Goal: Task Accomplishment & Management: Use online tool/utility

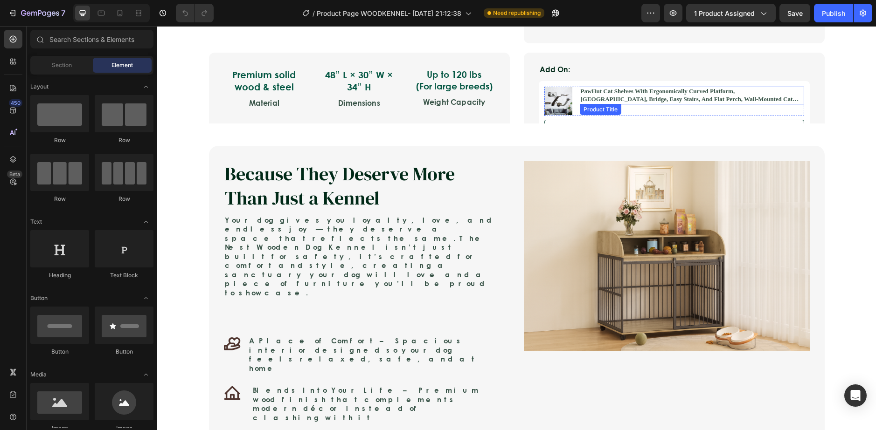
scroll to position [466, 0]
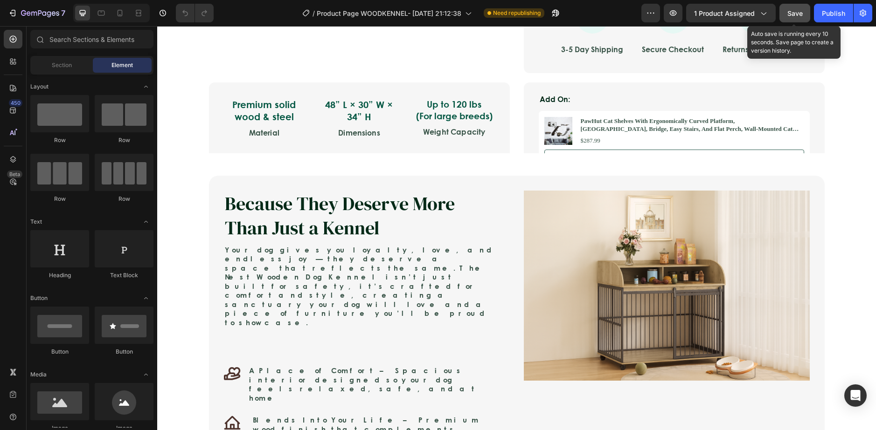
click at [792, 13] on span "Save" at bounding box center [794, 13] width 15 height 8
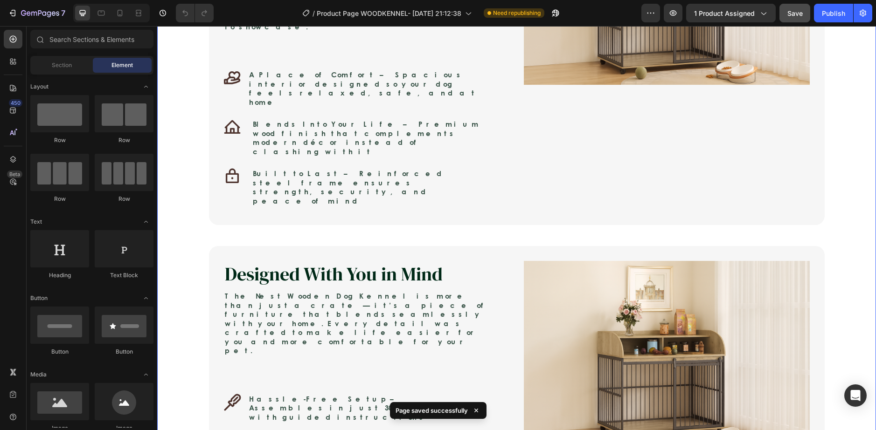
scroll to position [840, 0]
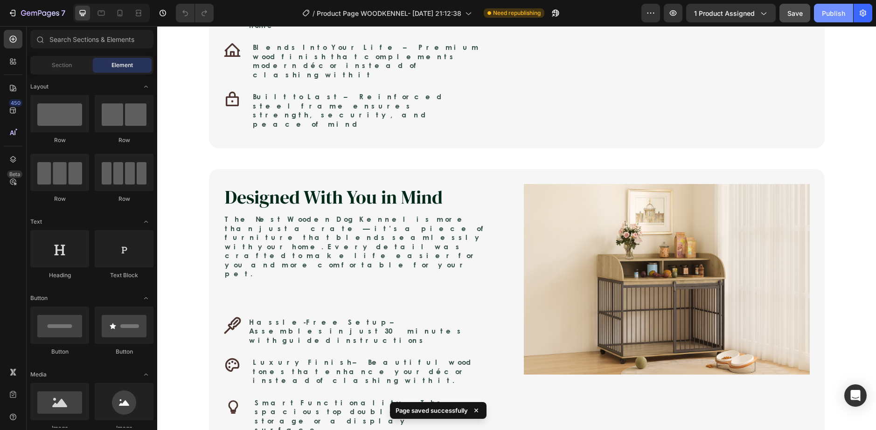
click at [849, 16] on button "Publish" at bounding box center [833, 13] width 39 height 19
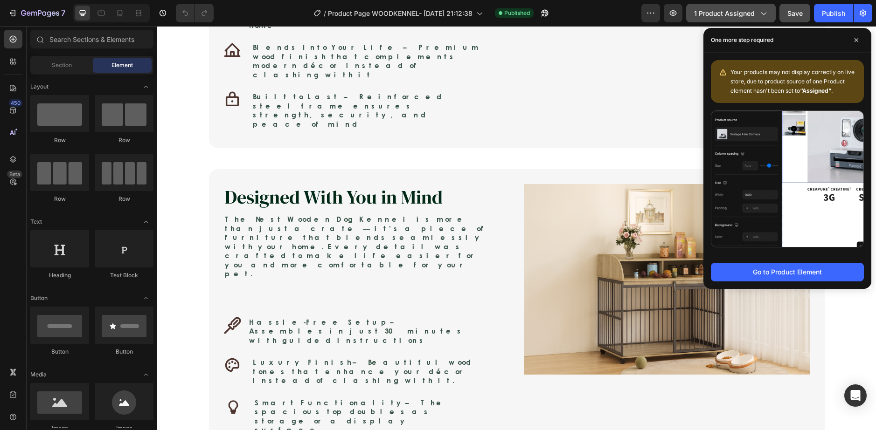
click at [746, 13] on span "1 product assigned" at bounding box center [724, 13] width 61 height 10
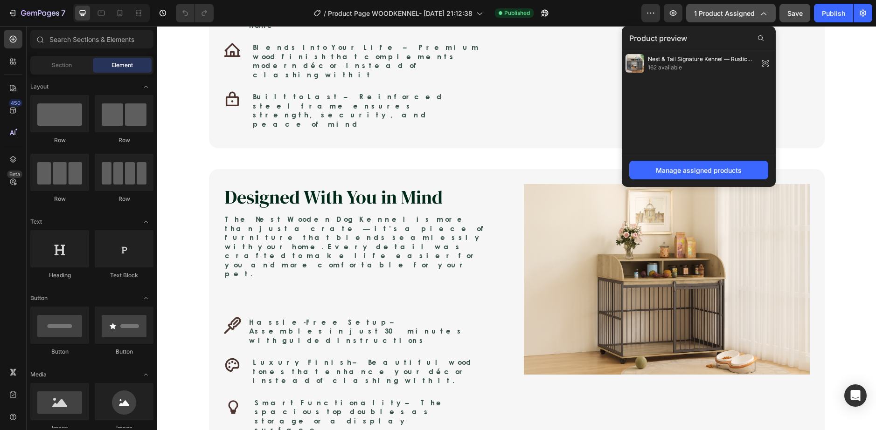
click at [746, 13] on span "1 product assigned" at bounding box center [724, 13] width 61 height 10
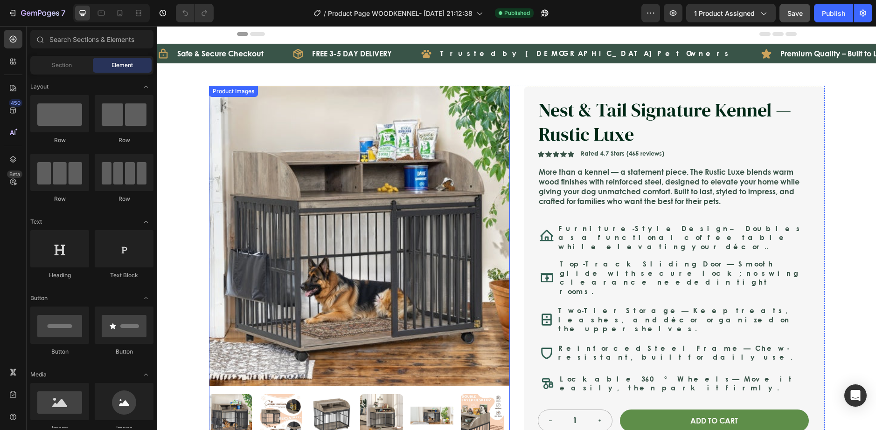
scroll to position [0, 0]
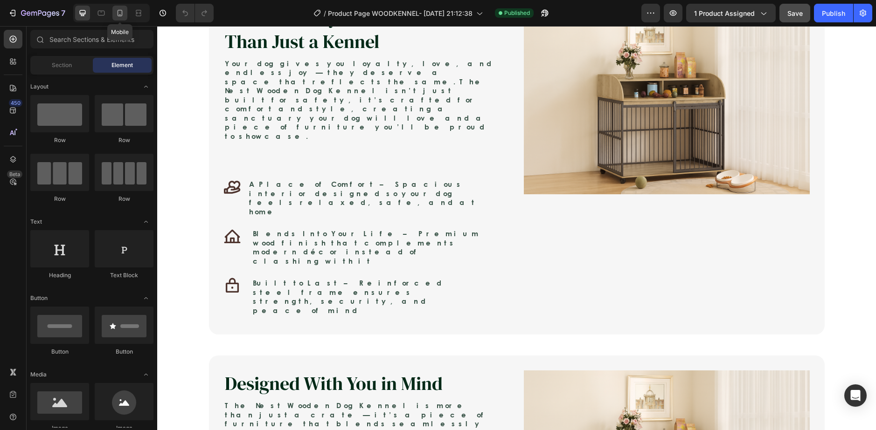
click at [118, 17] on icon at bounding box center [119, 12] width 9 height 9
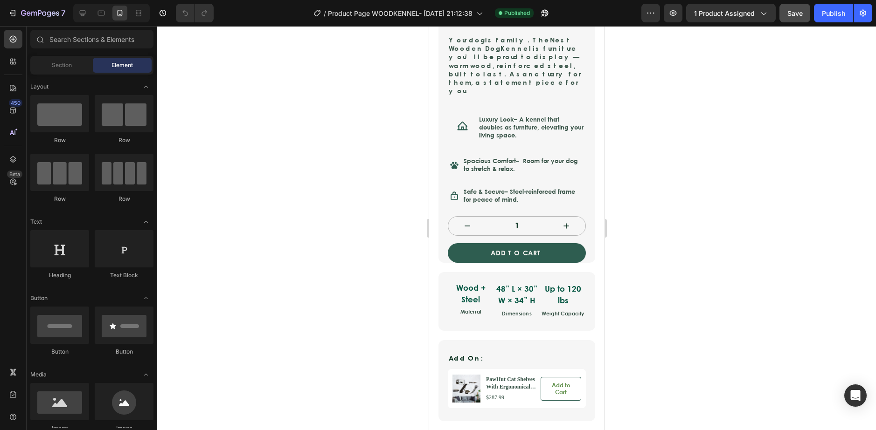
scroll to position [354, 0]
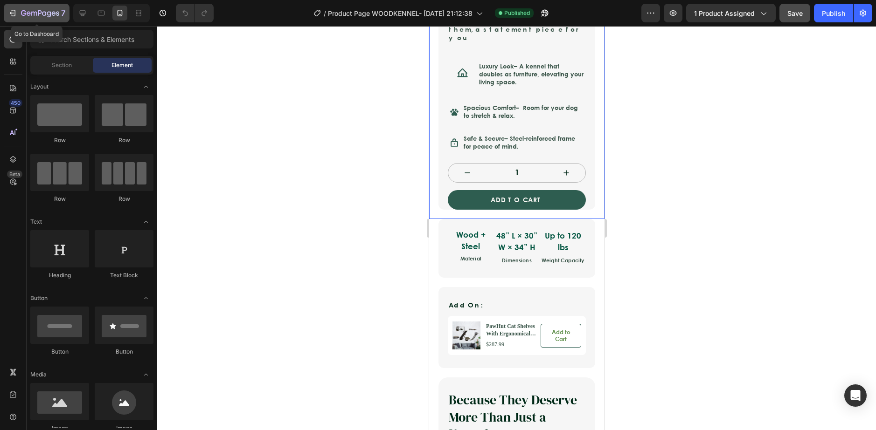
click at [15, 8] on div "7" at bounding box center [36, 12] width 57 height 11
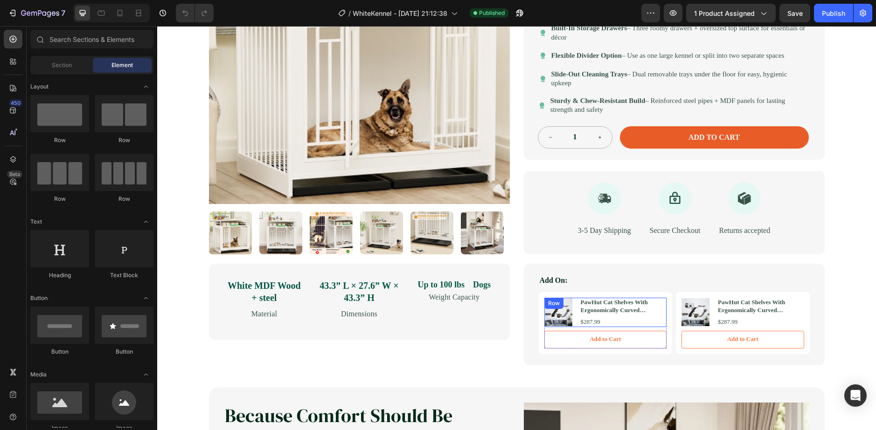
scroll to position [233, 0]
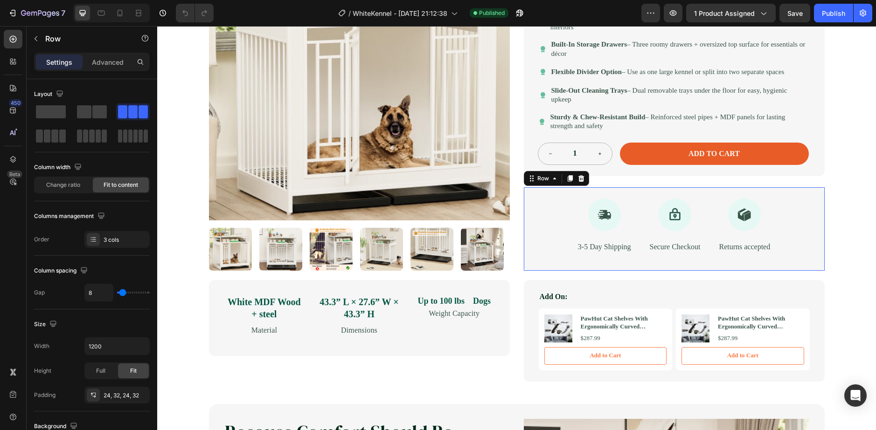
click at [544, 266] on div "Icon 3-5 Day Shipping Text Block Icon Secure Checkout Text Block Icon Returns a…" at bounding box center [674, 228] width 301 height 83
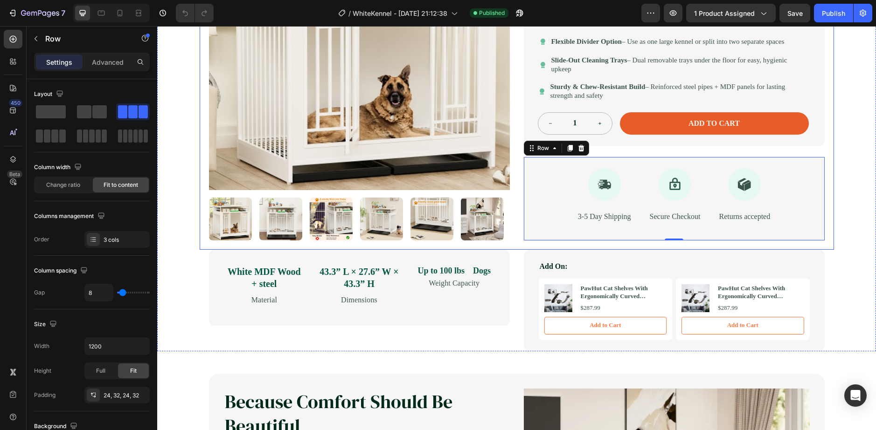
scroll to position [280, 0]
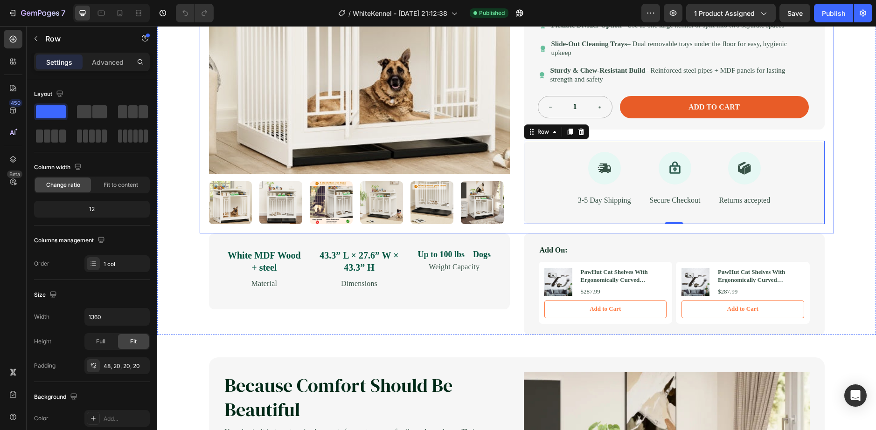
click at [227, 234] on div "Product Images Nest & Tail Signature Kennel — Modern White Product Title Icon I…" at bounding box center [517, 9] width 634 height 449
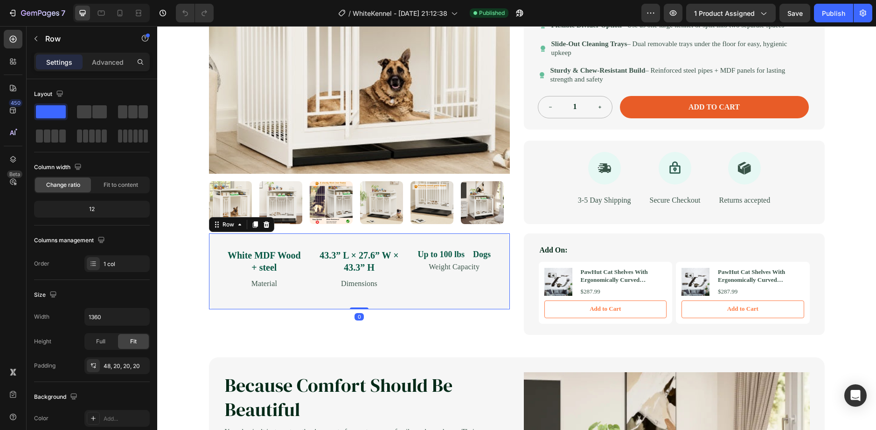
click at [279, 310] on div "White MDF Wood + steel Text Block Material Text Block 43.3” L × 27.6” W × 43.3”…" at bounding box center [359, 272] width 301 height 76
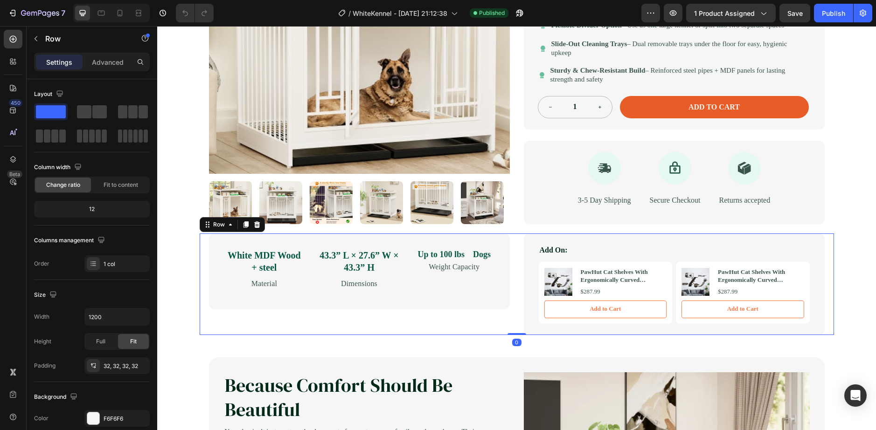
click at [237, 335] on div "White MDF Wood + steel Text Block Material Text Block 43.3” L × 27.6” W × 43.3”…" at bounding box center [359, 285] width 301 height 102
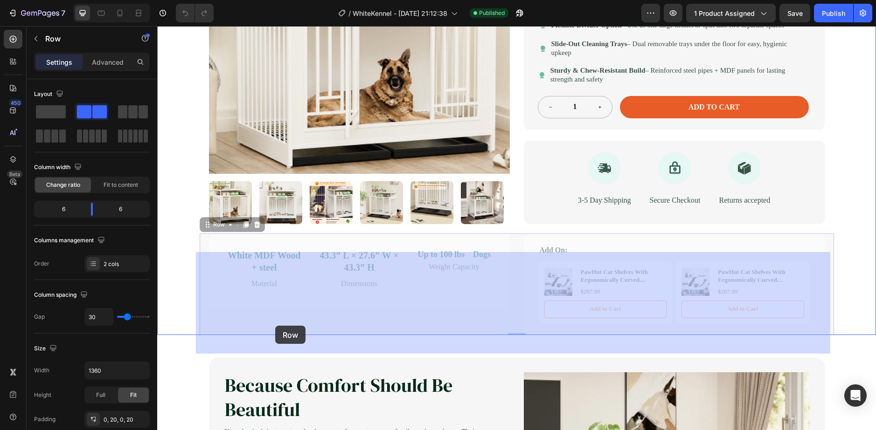
drag, startPoint x: 237, startPoint y: 339, endPoint x: 275, endPoint y: 326, distance: 39.5
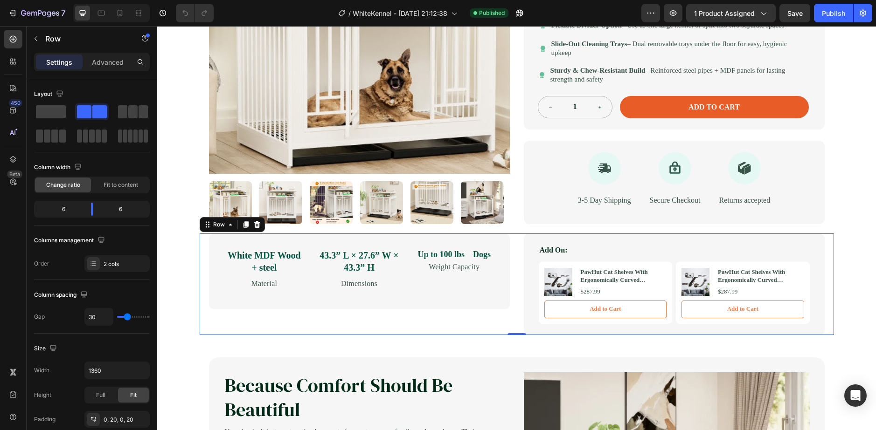
click at [235, 335] on div "White MDF Wood + steel Text Block Material Text Block 43.3” L × 27.6” W × 43.3”…" at bounding box center [359, 285] width 301 height 102
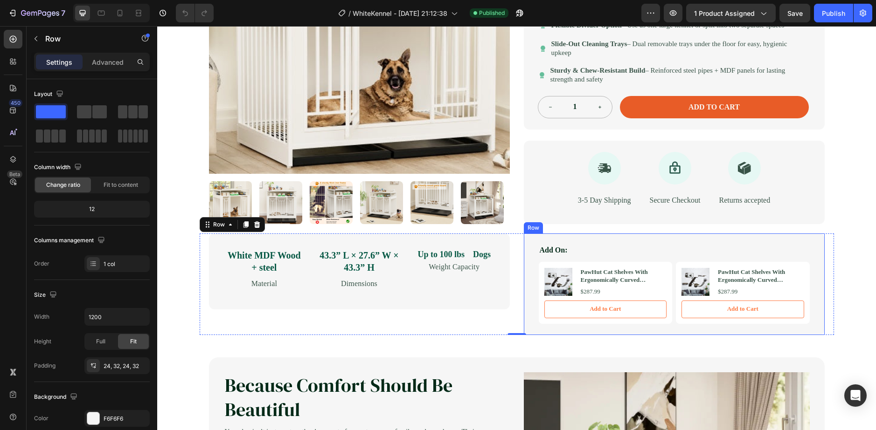
click at [584, 262] on div "Add On: Text Block Product Images PawHut Cat Shelves With Ergonomically Curved …" at bounding box center [674, 285] width 301 height 102
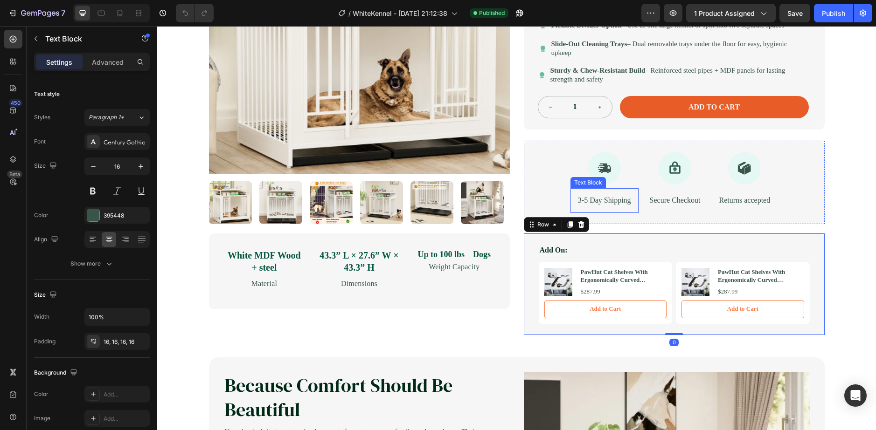
click at [570, 213] on div "3-5 Day Shipping" at bounding box center [604, 200] width 68 height 25
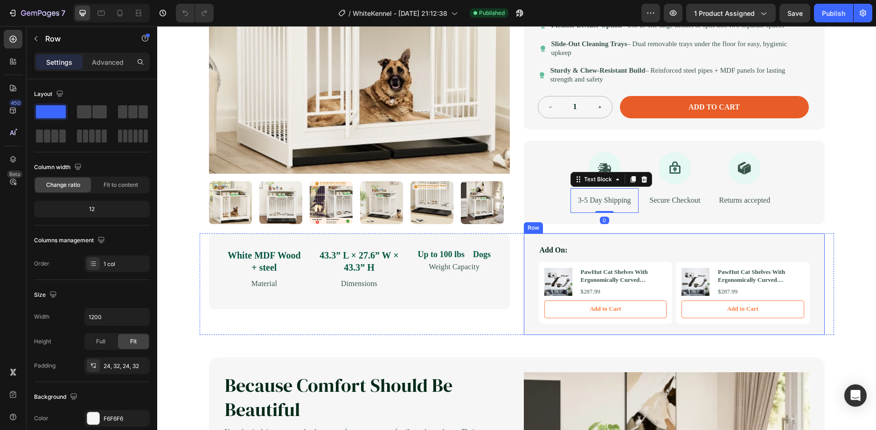
click at [541, 259] on div "Add On: Text Block Product Images PawHut Cat Shelves With Ergonomically Curved …" at bounding box center [674, 285] width 301 height 102
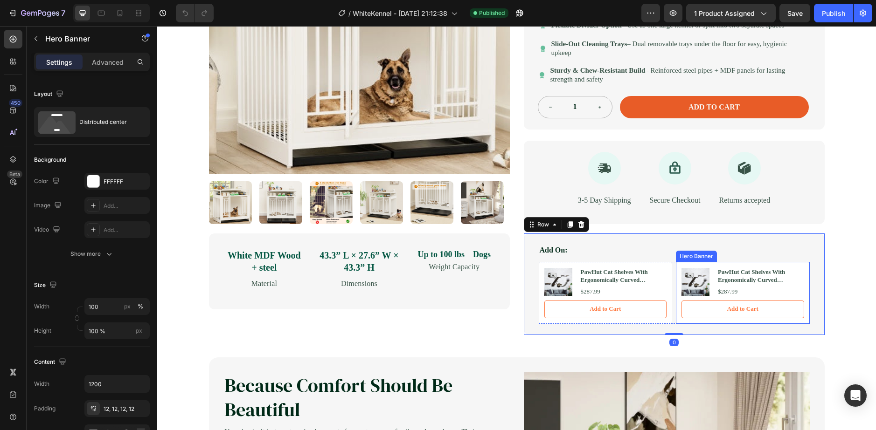
click at [768, 284] on div "Product Images PawHut Cat Shelves With Ergonomically Curved Platform, Cozy Cat …" at bounding box center [743, 293] width 134 height 62
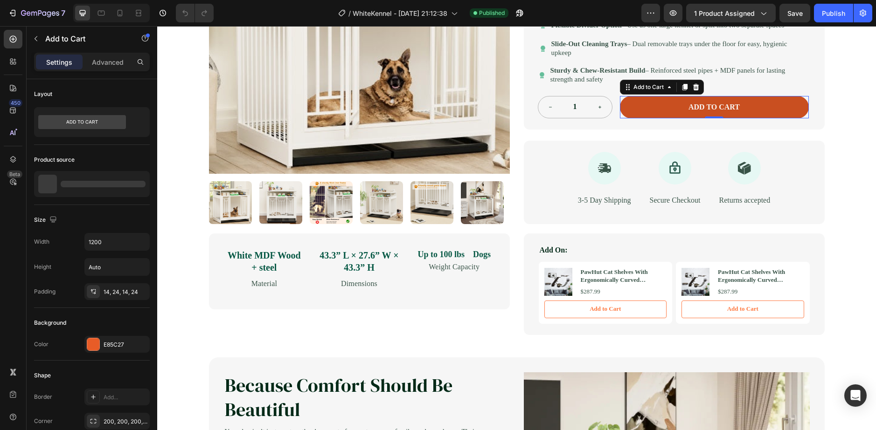
click at [657, 119] on button "ADD TO CART" at bounding box center [714, 107] width 189 height 23
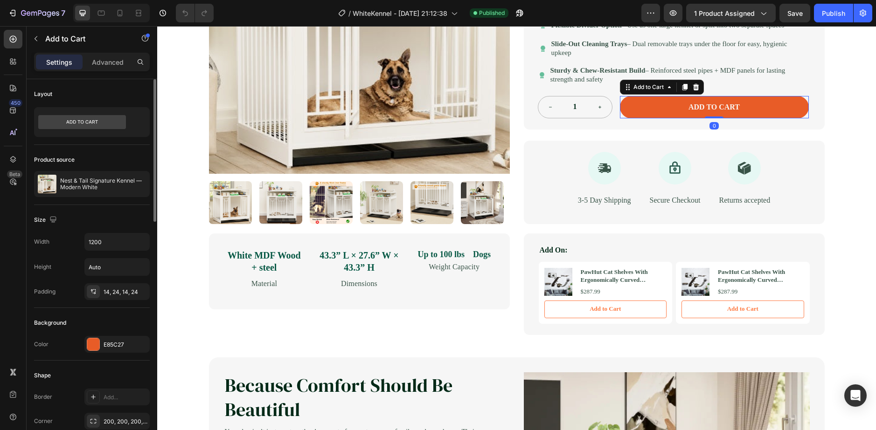
click at [96, 336] on div "Background Color E85C27" at bounding box center [92, 334] width 116 height 53
click at [96, 345] on div at bounding box center [93, 345] width 12 height 12
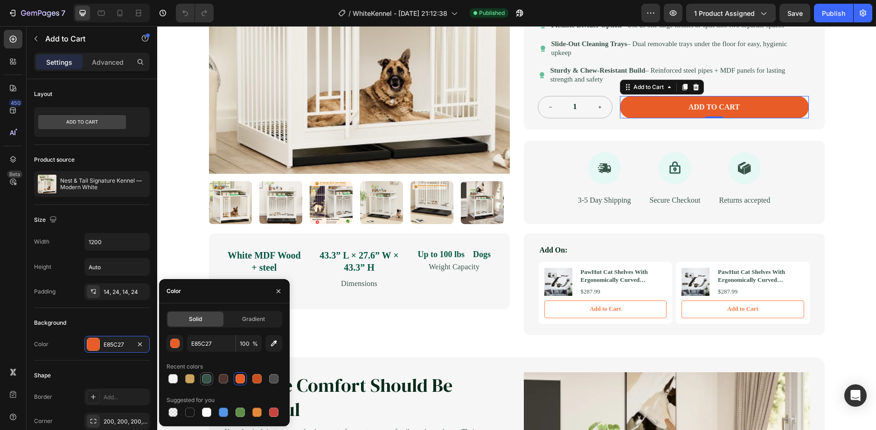
click at [203, 376] on div at bounding box center [206, 379] width 9 height 9
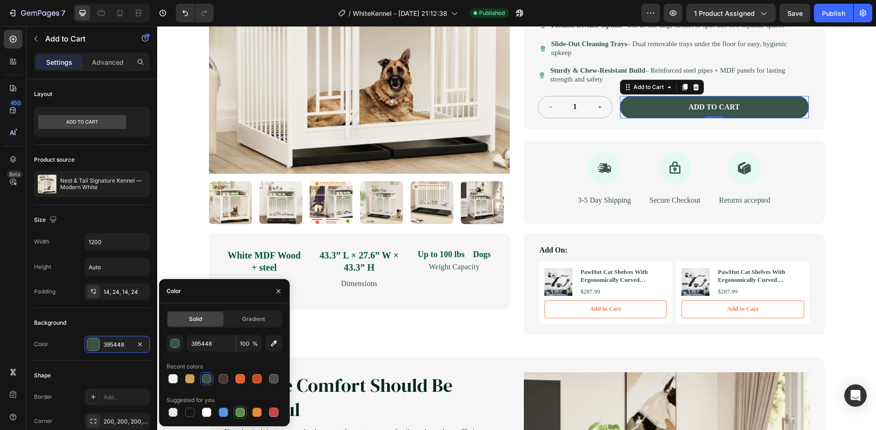
click at [236, 411] on div at bounding box center [240, 412] width 9 height 9
type input "5E8E49"
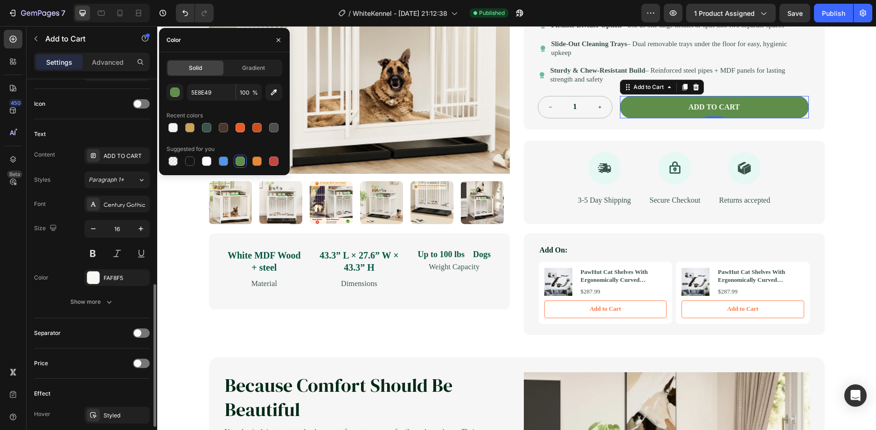
scroll to position [466, 0]
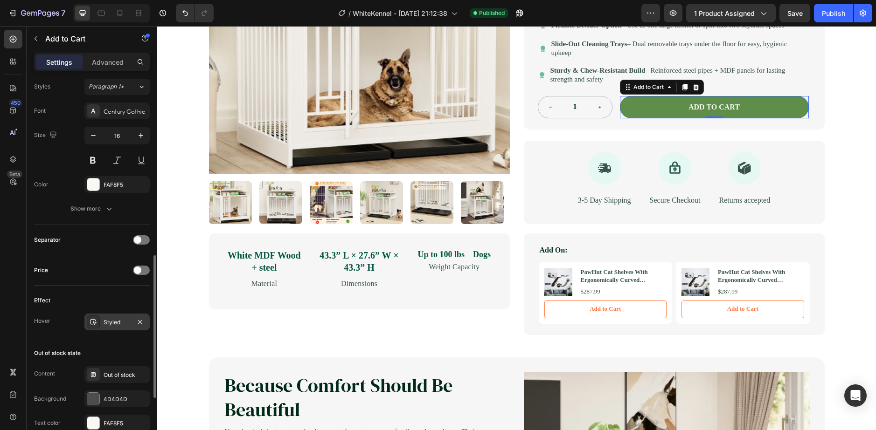
click at [101, 319] on div "Styled" at bounding box center [116, 322] width 65 height 17
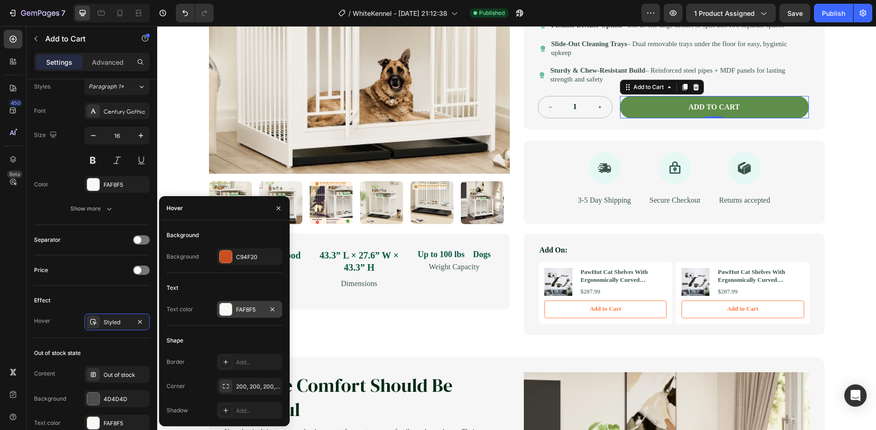
click at [231, 310] on div at bounding box center [226, 310] width 12 height 12
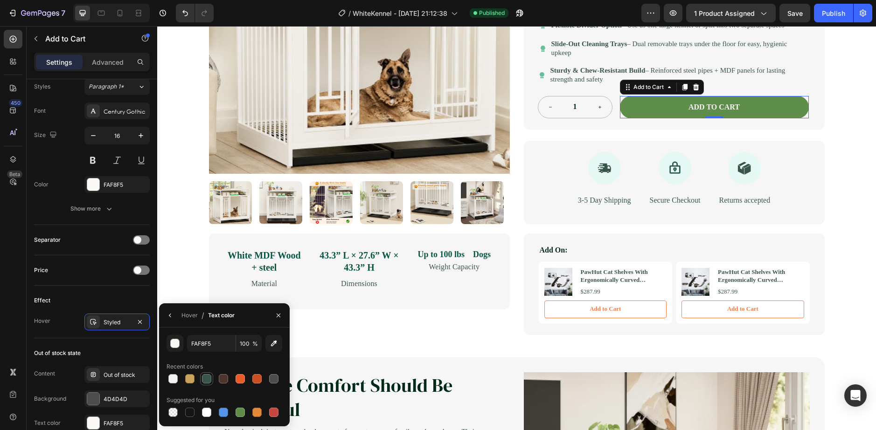
click at [204, 377] on div at bounding box center [206, 379] width 9 height 9
type input "395448"
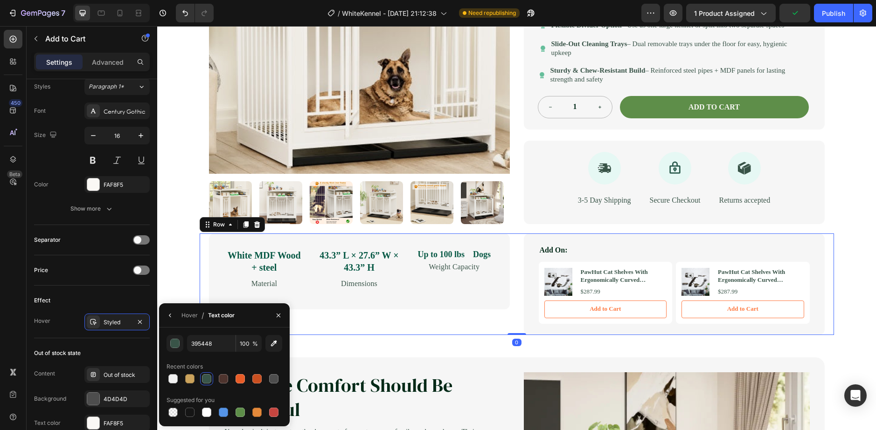
click at [396, 330] on div "White MDF Wood + steel Text Block Material Text Block 43.3” L × 27.6” W × 43.3”…" at bounding box center [359, 285] width 301 height 102
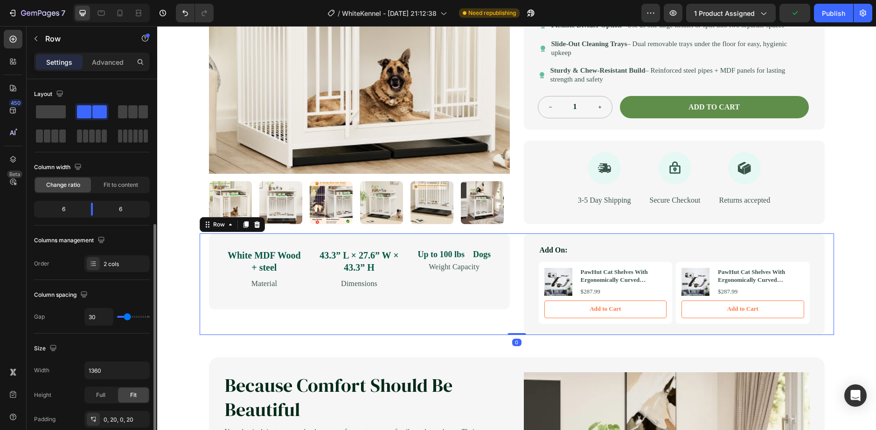
scroll to position [93, 0]
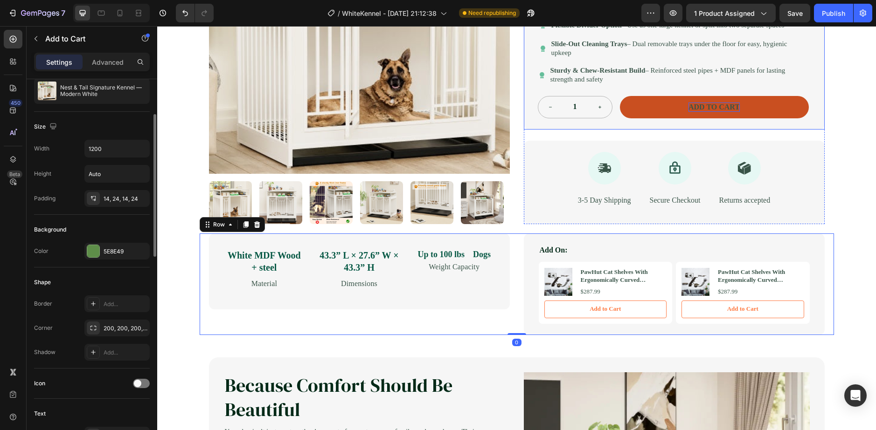
click at [707, 112] on div "ADD TO CART" at bounding box center [713, 108] width 51 height 10
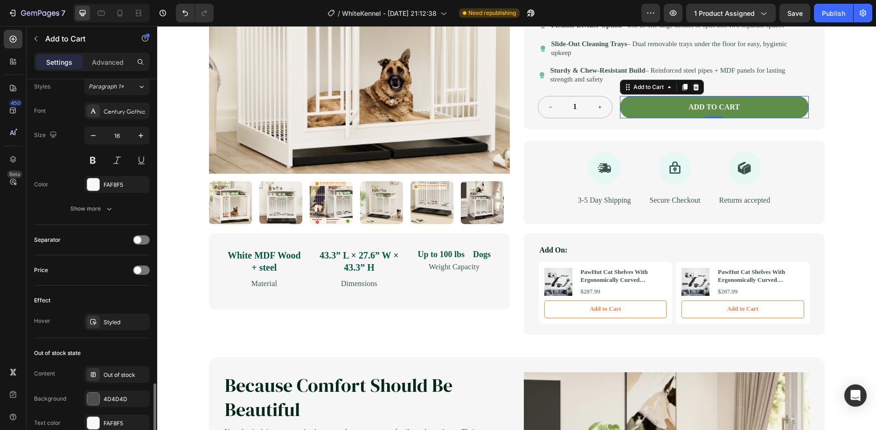
scroll to position [560, 0]
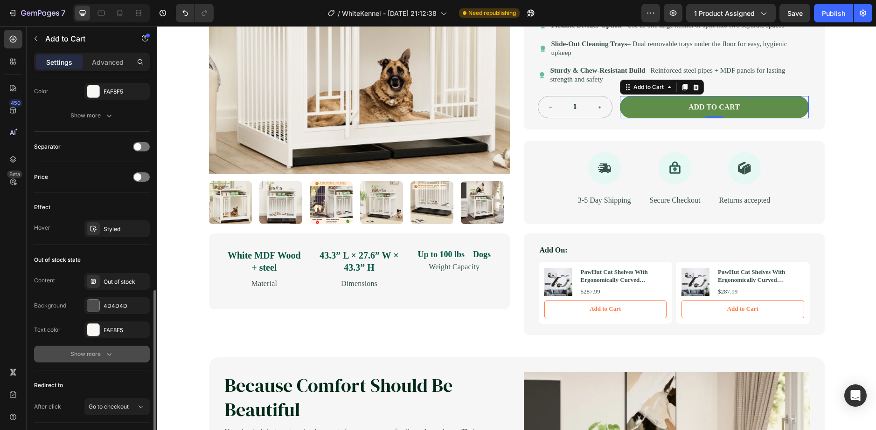
click at [103, 355] on div "Show more" at bounding box center [91, 354] width 43 height 9
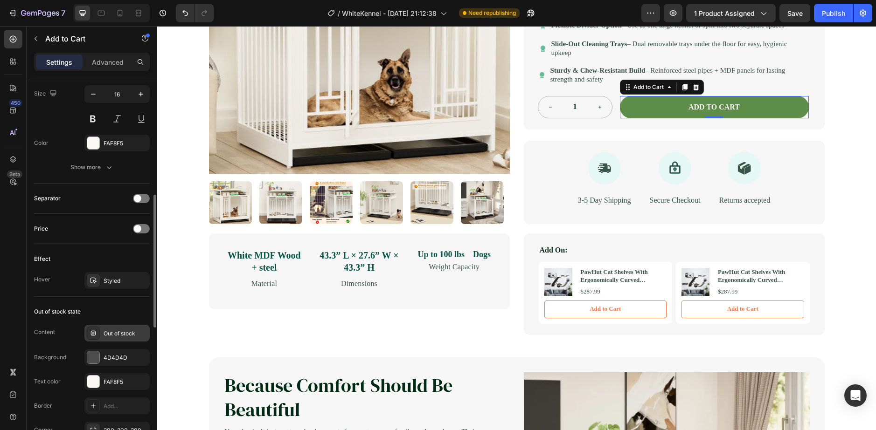
scroll to position [461, 0]
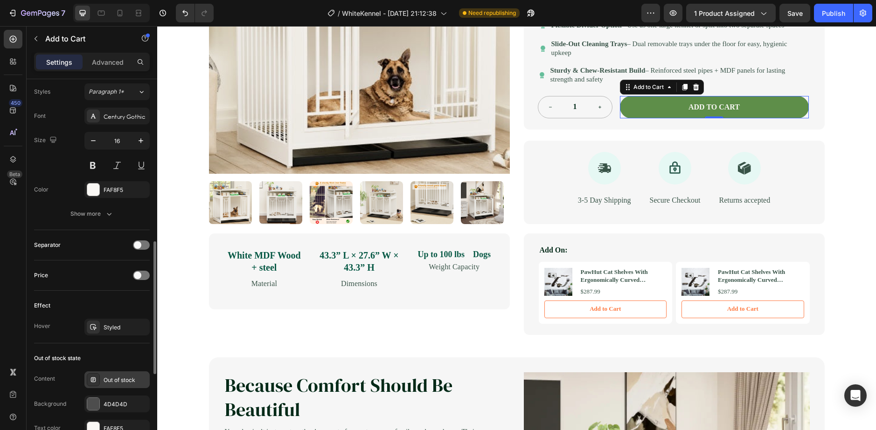
click at [94, 331] on icon at bounding box center [93, 327] width 7 height 7
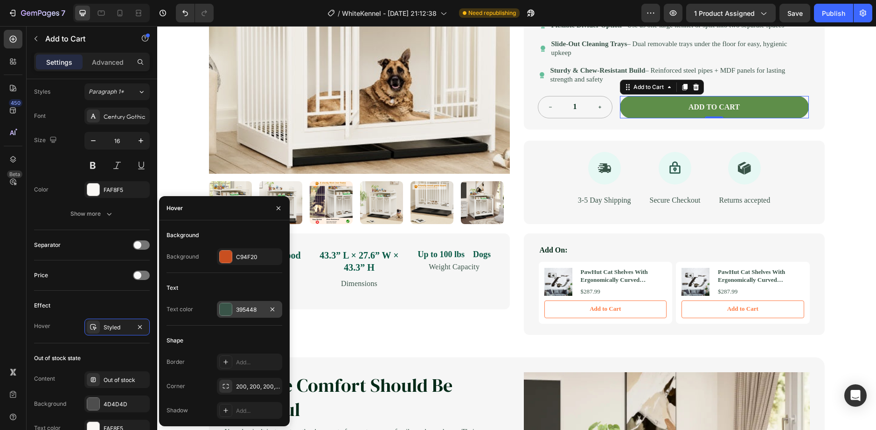
click at [229, 310] on div at bounding box center [226, 310] width 12 height 12
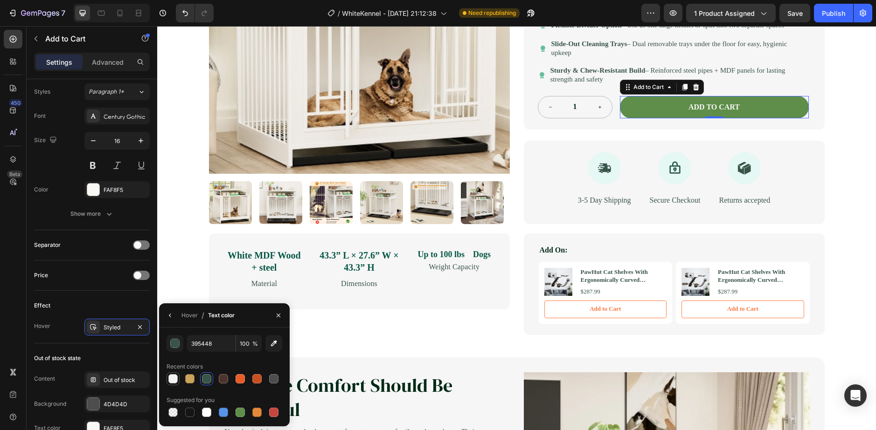
click at [171, 382] on div at bounding box center [172, 379] width 9 height 9
type input "F3F3F3"
click at [103, 328] on div "Styled" at bounding box center [116, 327] width 65 height 17
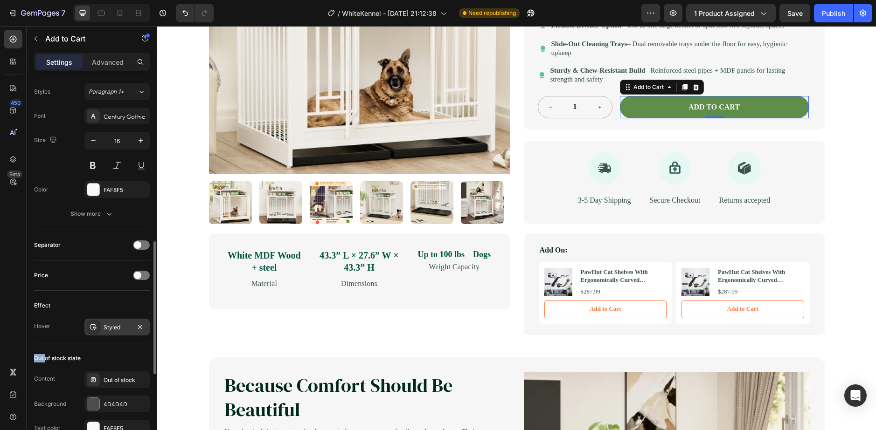
click at [103, 328] on div "Styled" at bounding box center [116, 327] width 65 height 17
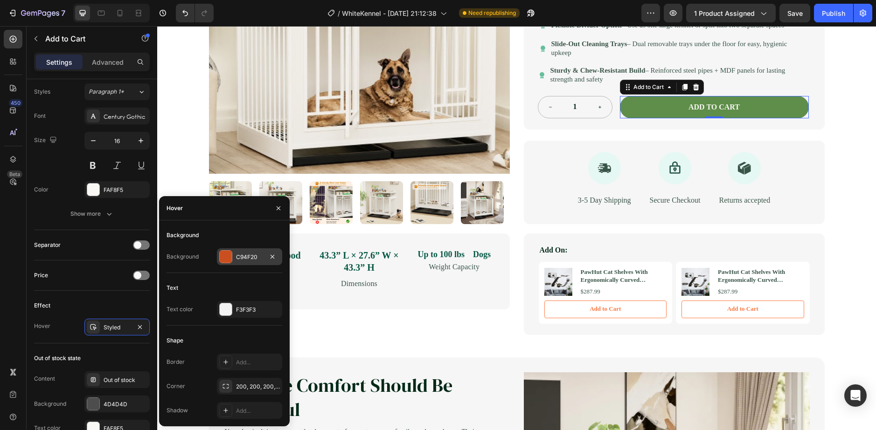
click at [233, 258] on div "C94F20" at bounding box center [249, 257] width 65 height 17
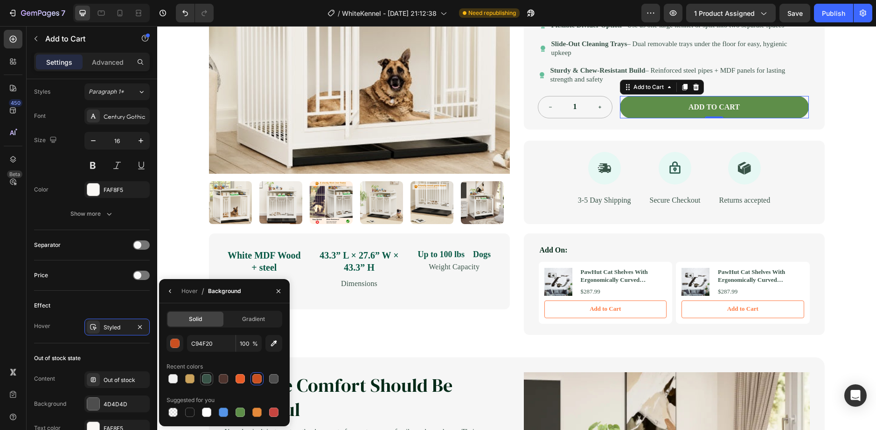
click at [210, 382] on div at bounding box center [206, 379] width 9 height 9
type input "395448"
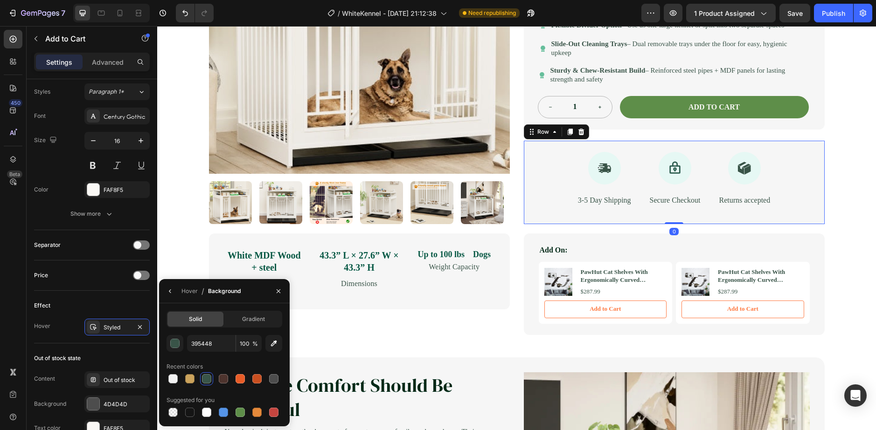
click at [597, 224] on div "Icon 3-5 Day Shipping Text Block Icon Secure Checkout Text Block Icon Returns a…" at bounding box center [674, 182] width 301 height 83
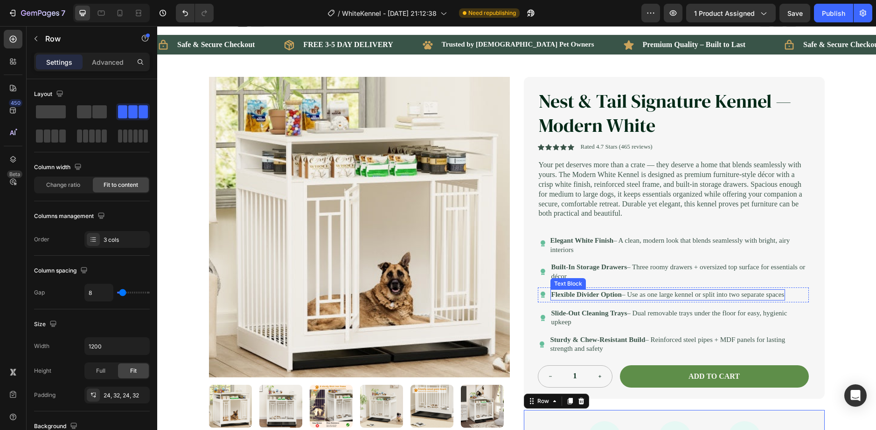
scroll to position [0, 0]
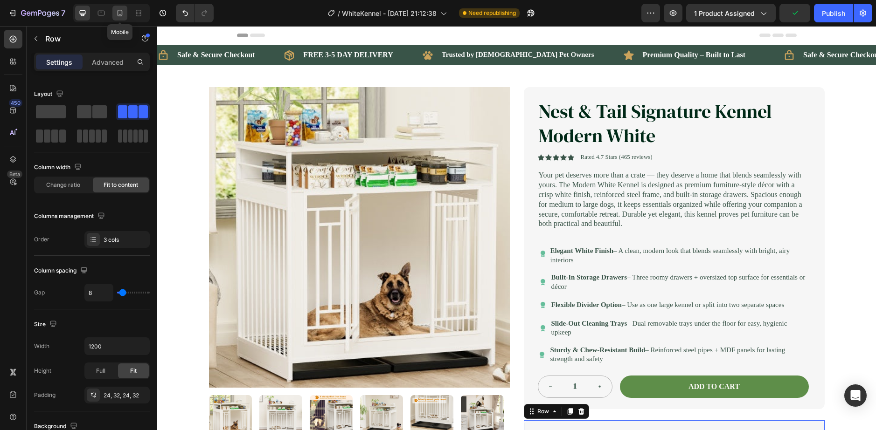
click at [119, 17] on icon at bounding box center [119, 12] width 9 height 9
type input "100%"
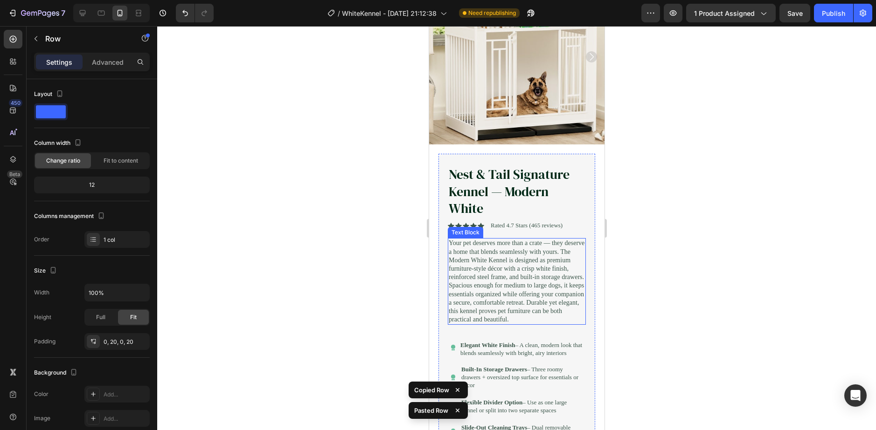
scroll to position [96, 0]
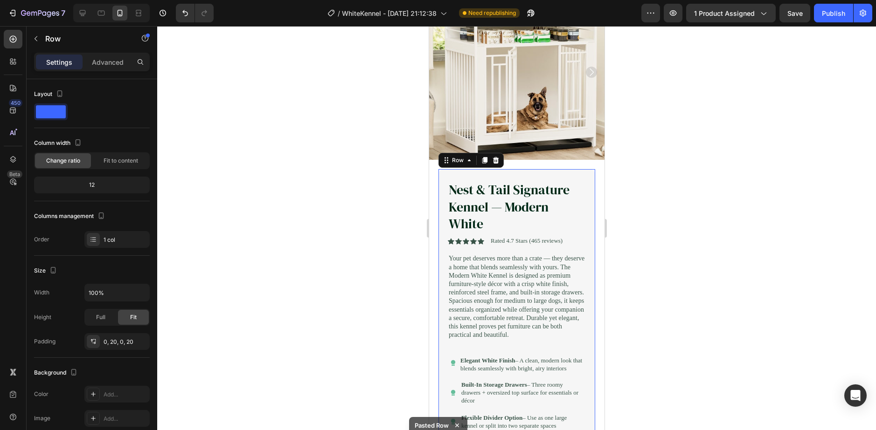
click at [444, 175] on div "Nest & Tail Signature Kennel — Modern White Product Title Icon Icon Icon Icon I…" at bounding box center [516, 363] width 157 height 388
click at [87, 72] on div "Settings Advanced" at bounding box center [92, 66] width 131 height 27
click at [95, 66] on p "Advanced" at bounding box center [108, 62] width 32 height 10
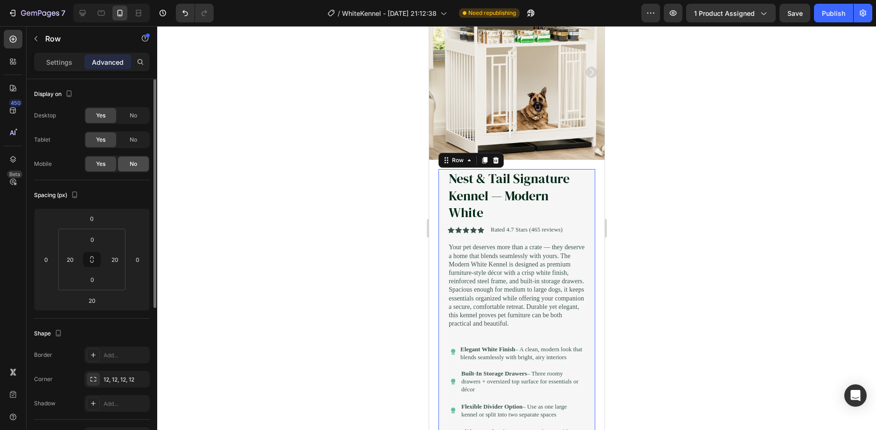
click at [130, 164] on span "No" at bounding box center [133, 164] width 7 height 8
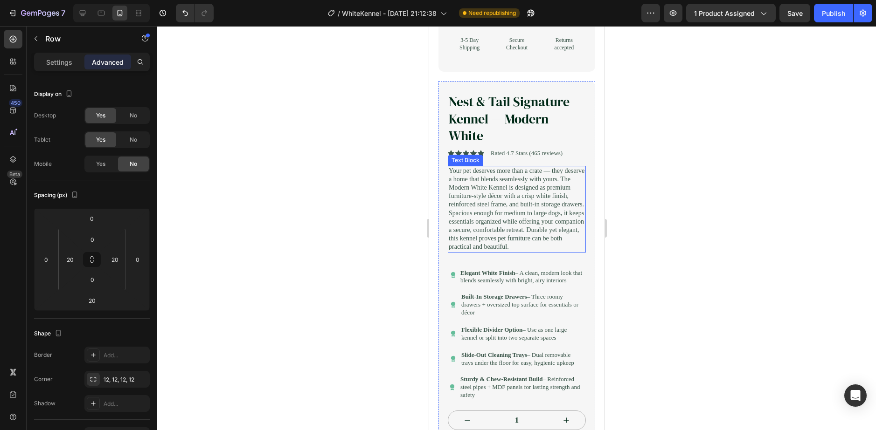
scroll to position [233, 0]
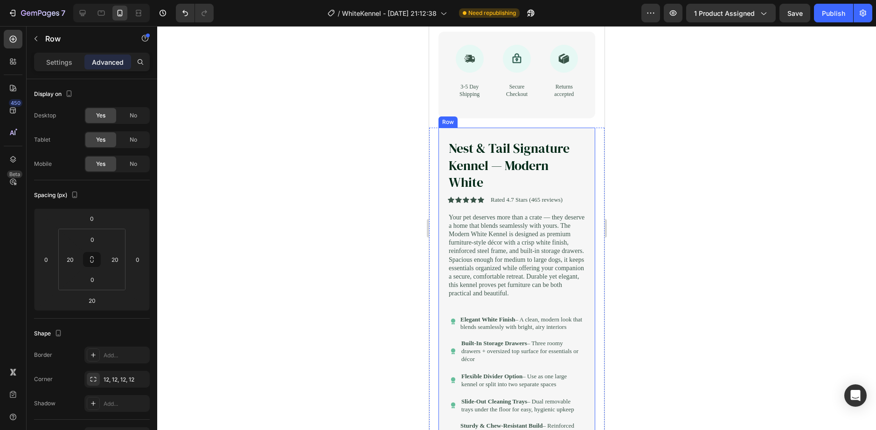
click at [442, 136] on div "Nest & Tail Signature Kennel — Modern White Product Title Icon Icon Icon Icon I…" at bounding box center [516, 322] width 157 height 388
drag, startPoint x: 855, startPoint y: 172, endPoint x: 435, endPoint y: 141, distance: 421.4
click at [435, 141] on div "Nest & Tail Signature Kennel — Modern White Product Title Icon Icon Icon Icon I…" at bounding box center [516, 374] width 175 height 493
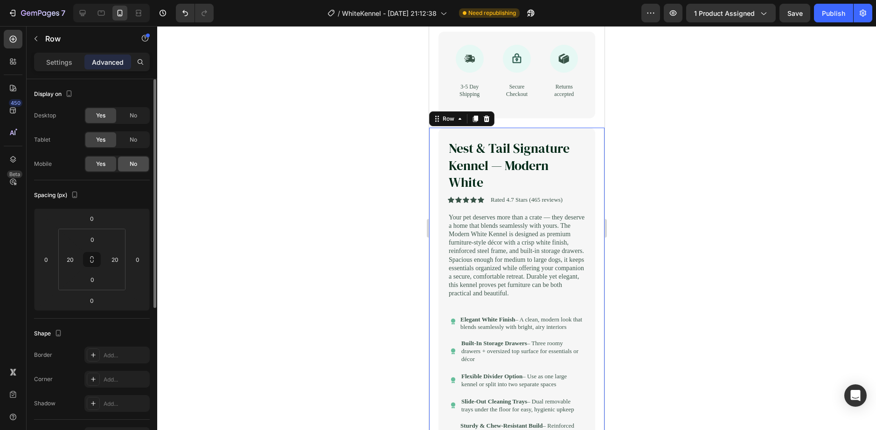
click at [133, 163] on span "No" at bounding box center [133, 164] width 7 height 8
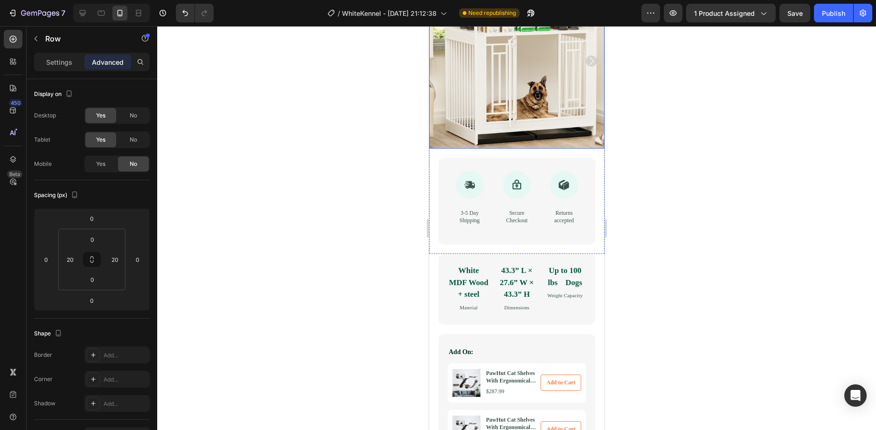
scroll to position [187, 0]
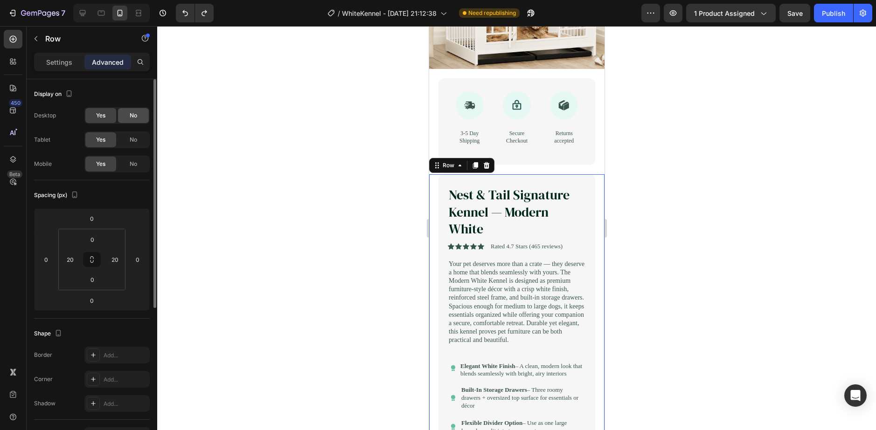
click at [139, 117] on div "No" at bounding box center [133, 115] width 31 height 15
click at [139, 135] on div "No" at bounding box center [133, 139] width 31 height 15
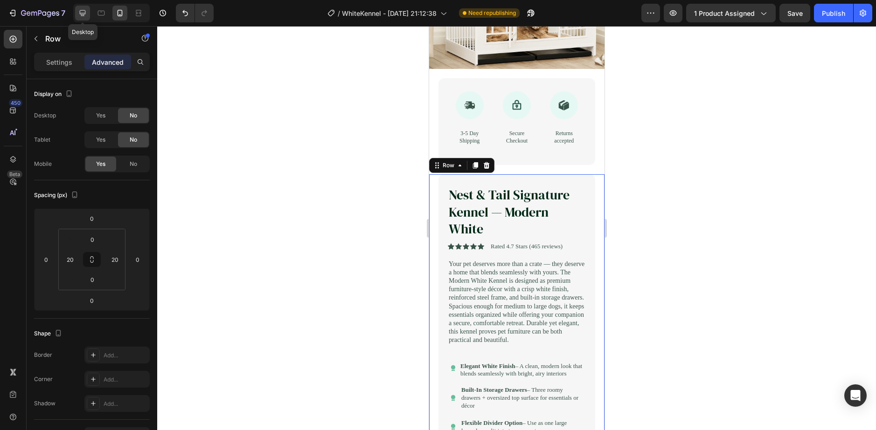
click at [85, 8] on div at bounding box center [82, 13] width 15 height 15
type input "0"
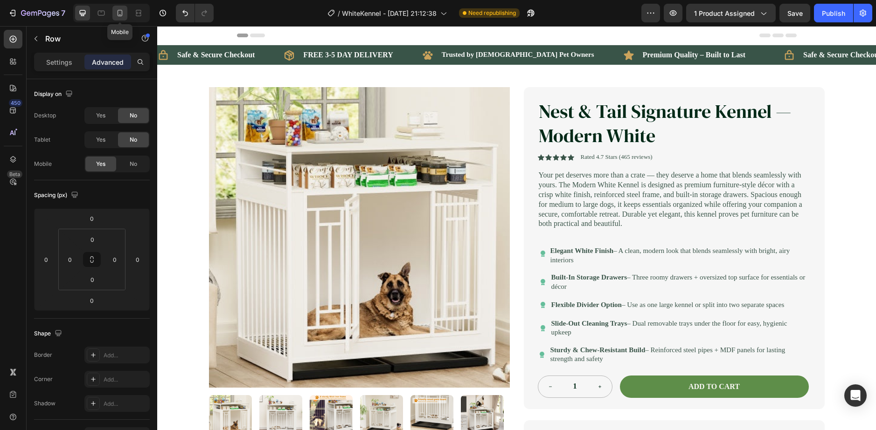
click at [119, 14] on icon at bounding box center [120, 14] width 2 height 1
type input "20"
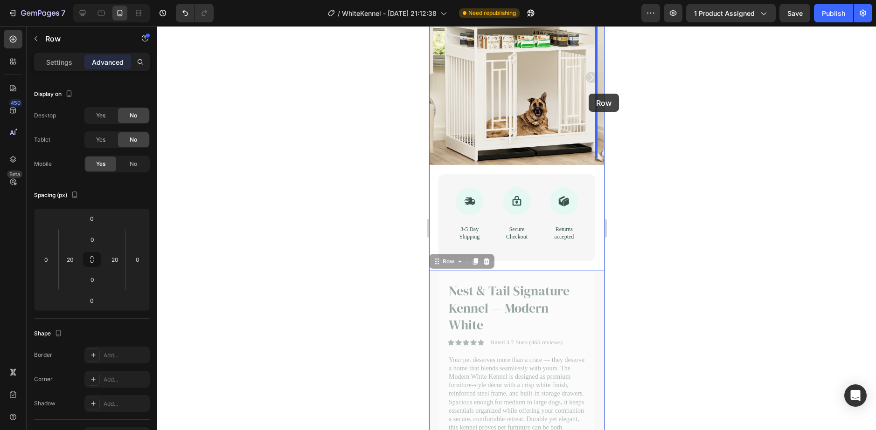
scroll to position [88, 0]
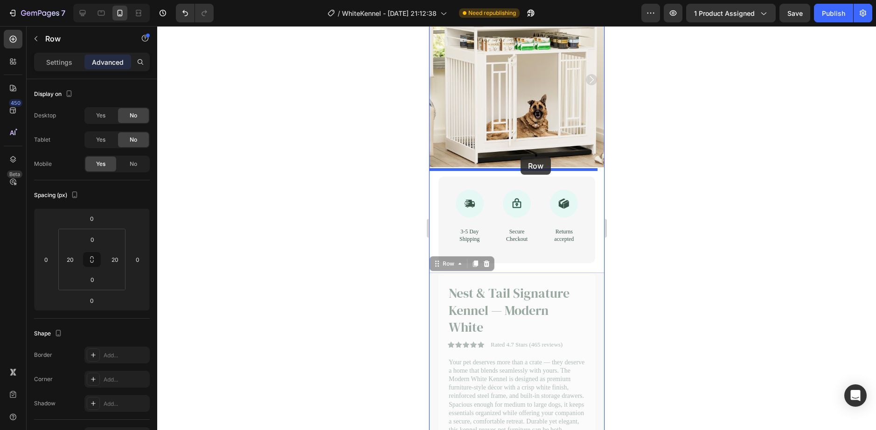
drag, startPoint x: 589, startPoint y: 94, endPoint x: 520, endPoint y: 157, distance: 93.4
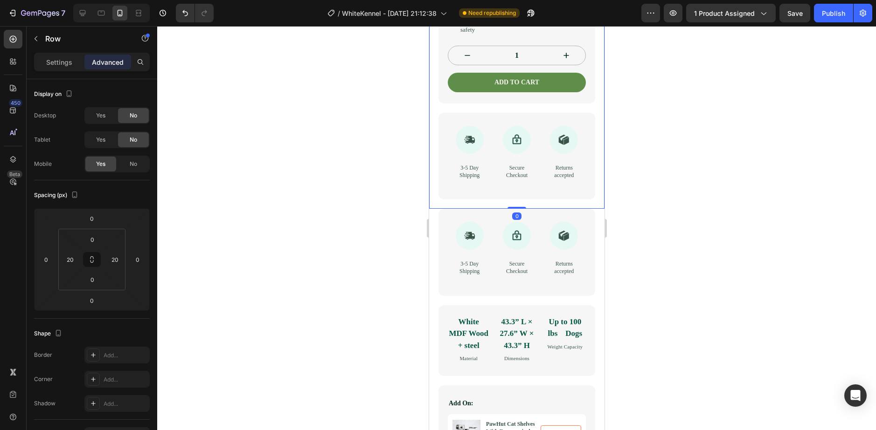
scroll to position [555, 0]
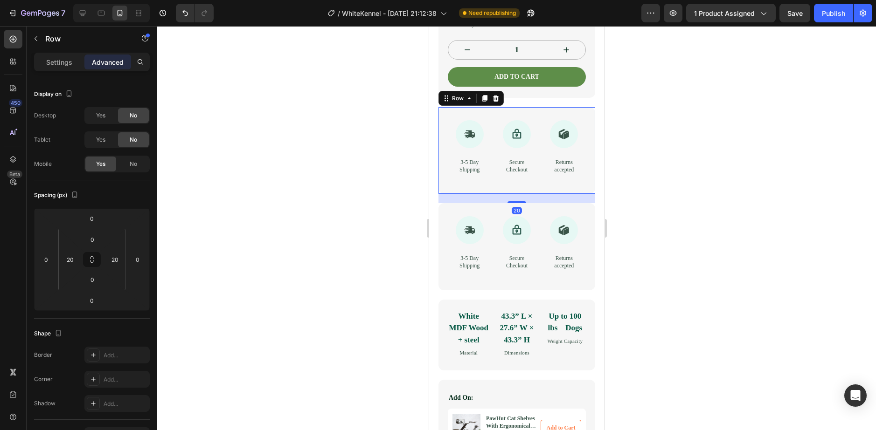
click at [465, 181] on div "Icon 3-5 Day Shipping Text Block" at bounding box center [468, 150] width 43 height 61
click at [442, 194] on div "Icon 3-5 Day Shipping Text Block Icon Secure Checkout Text Block Icon Returns a…" at bounding box center [516, 150] width 157 height 87
click at [456, 194] on div "Icon 3-5 Day Shipping Text Block Icon Secure Checkout Text Block Icon Returns a…" at bounding box center [516, 150] width 157 height 87
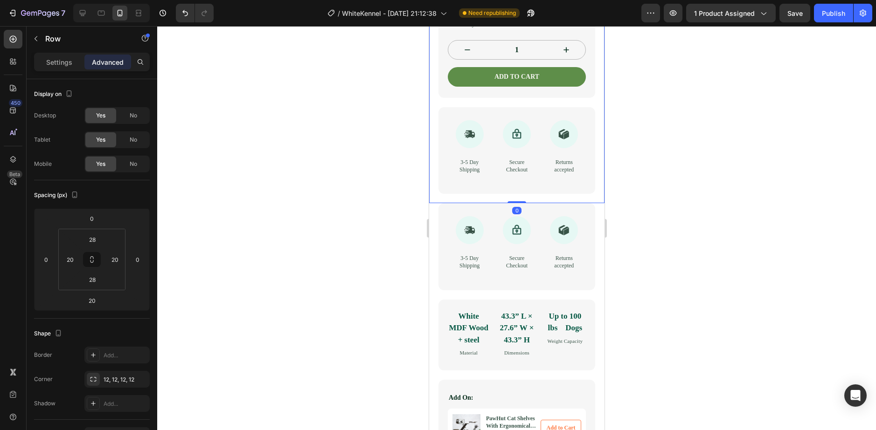
click at [458, 194] on div "Icon 3-5 Day Shipping Text Block Icon Secure Checkout Text Block Icon Returns a…" at bounding box center [516, 150] width 157 height 87
click at [453, 194] on div "Icon 3-5 Day Shipping Text Block Icon Secure Checkout Text Block Icon Returns a…" at bounding box center [516, 150] width 157 height 87
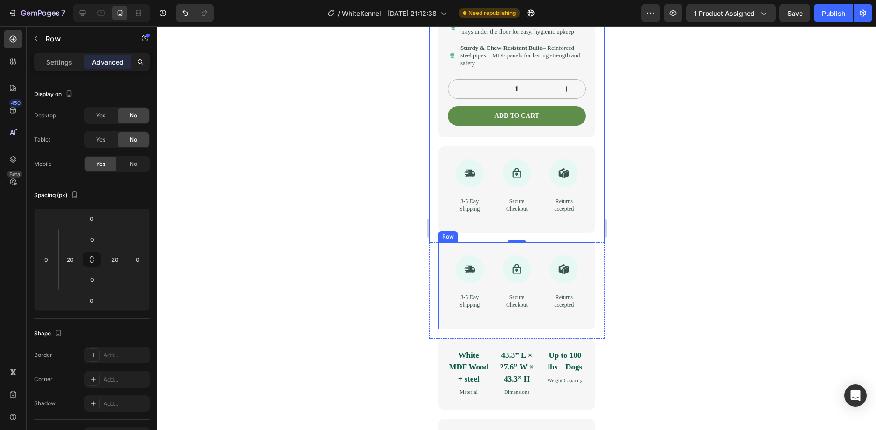
scroll to position [648, 0]
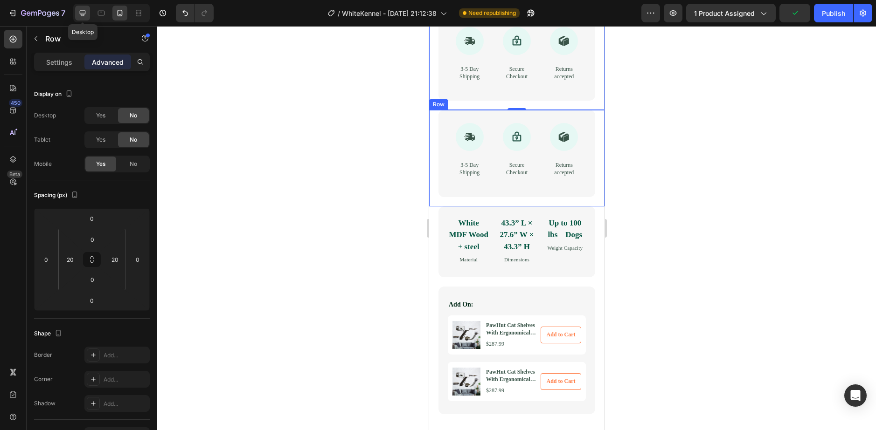
click at [83, 9] on icon at bounding box center [82, 12] width 9 height 9
type input "0"
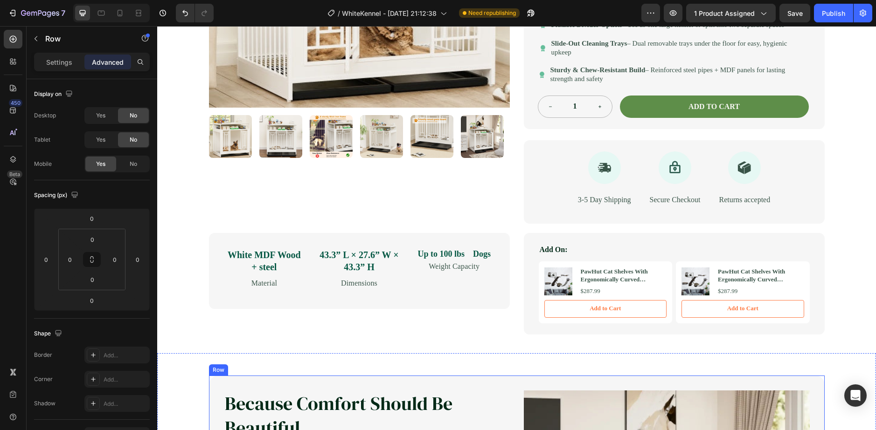
scroll to position [280, 0]
click at [570, 210] on div "3-5 Day Shipping" at bounding box center [604, 200] width 68 height 25
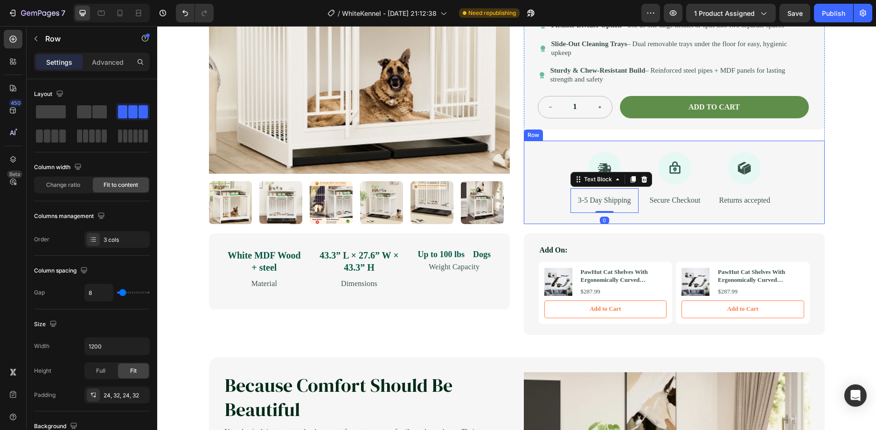
click at [540, 208] on div "Icon 3-5 Day Shipping Text Block 0 Icon Secure Checkout Text Block Icon Returns…" at bounding box center [674, 182] width 301 height 83
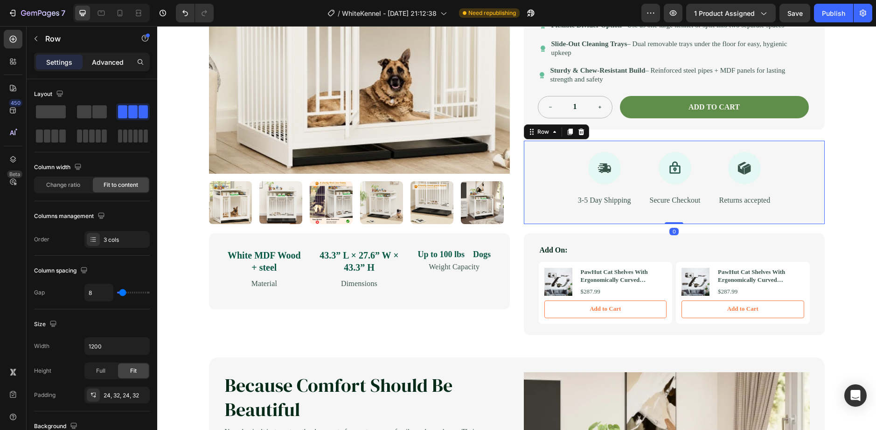
click at [99, 61] on p "Advanced" at bounding box center [108, 62] width 32 height 10
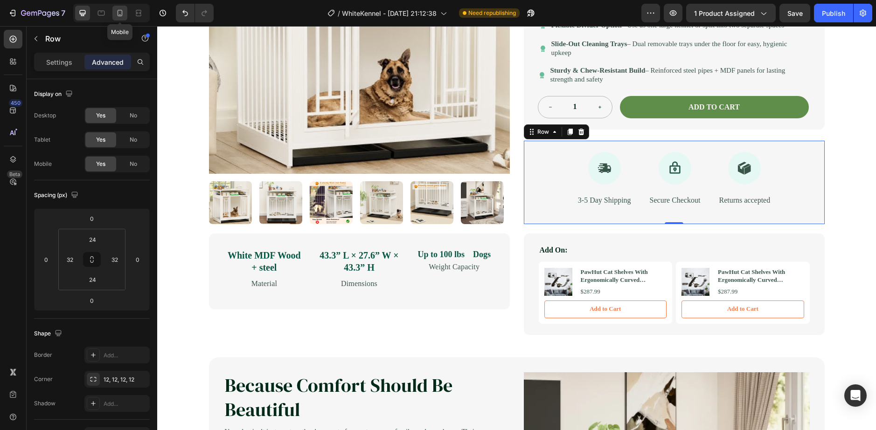
click at [118, 10] on icon at bounding box center [119, 12] width 9 height 9
type input "20"
type input "28"
type input "20"
type input "28"
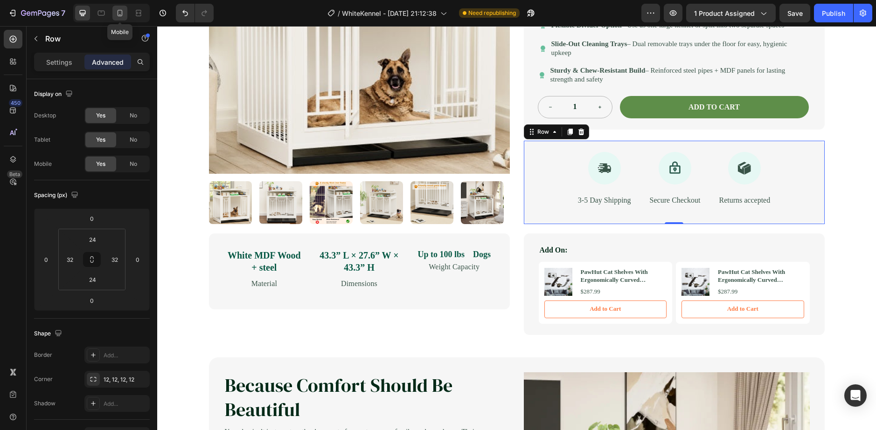
type input "20"
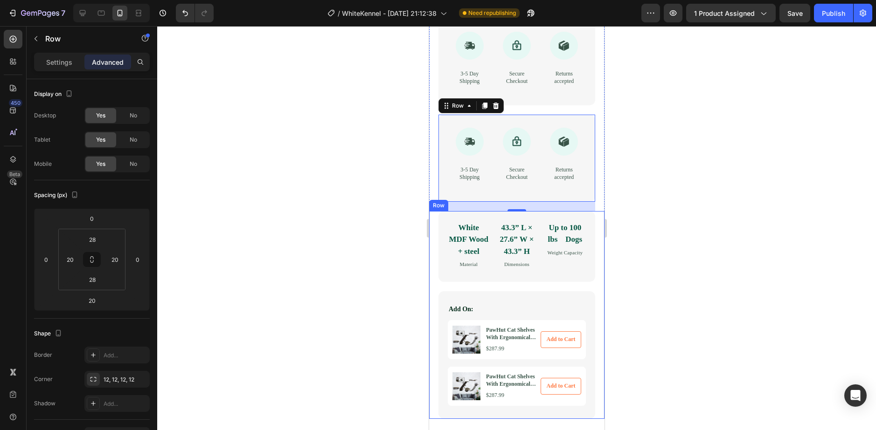
scroll to position [641, 0]
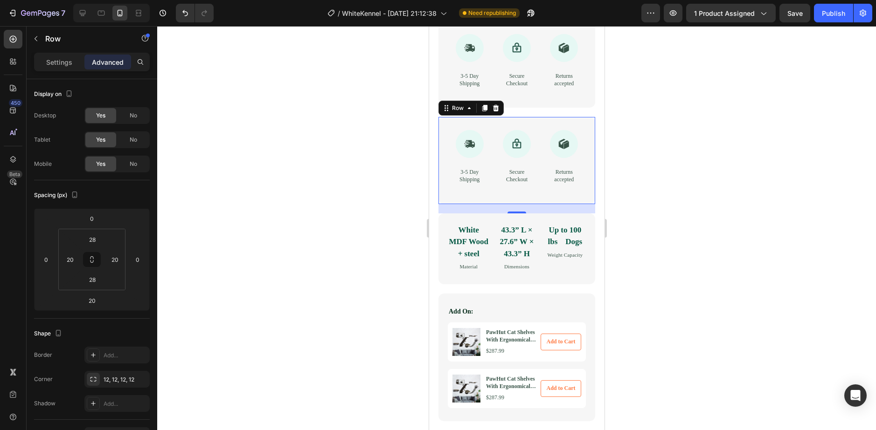
click at [406, 258] on div at bounding box center [516, 228] width 719 height 404
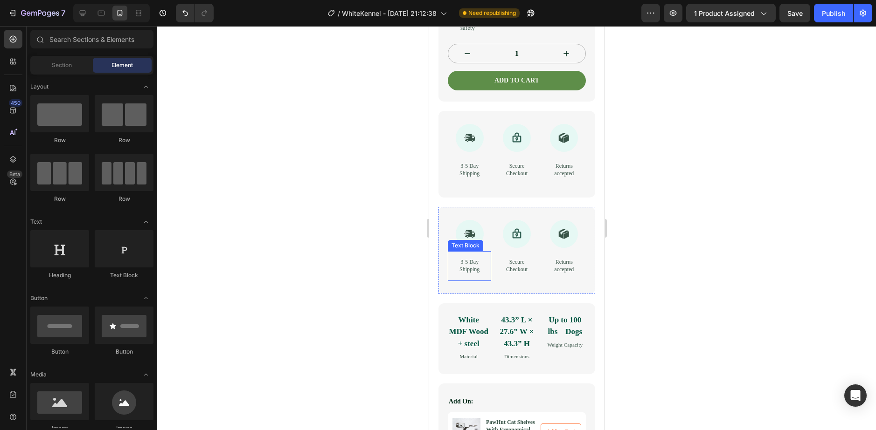
scroll to position [548, 0]
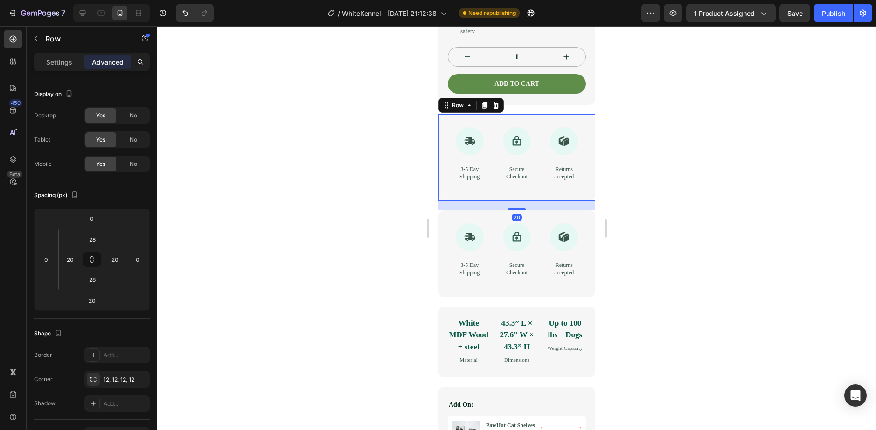
click at [442, 182] on div "Icon 3-5 Day Shipping Text Block Icon Secure Checkout Text Block Icon Returns a…" at bounding box center [516, 157] width 157 height 87
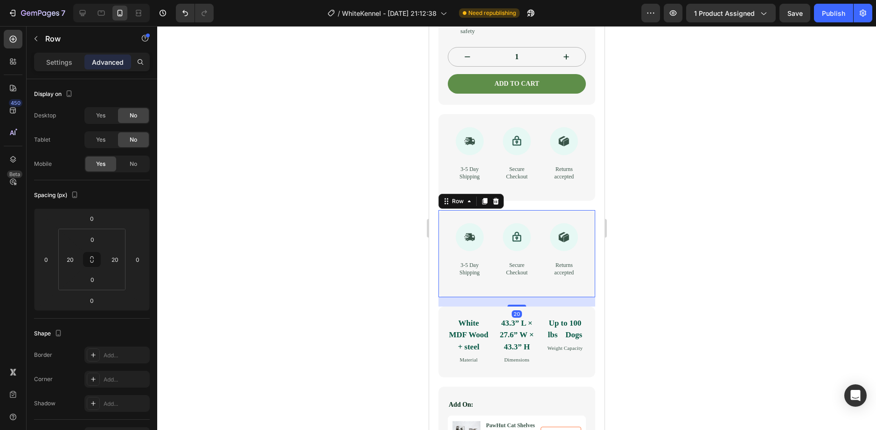
click at [448, 270] on div "Icon 3-5 Day Shipping Text Block Icon Secure Checkout Text Block Icon Returns a…" at bounding box center [516, 253] width 157 height 87
click at [469, 164] on div "Icon 3-5 Day Shipping Text Block Icon Secure Checkout Text Block Icon Returns a…" at bounding box center [516, 157] width 157 height 87
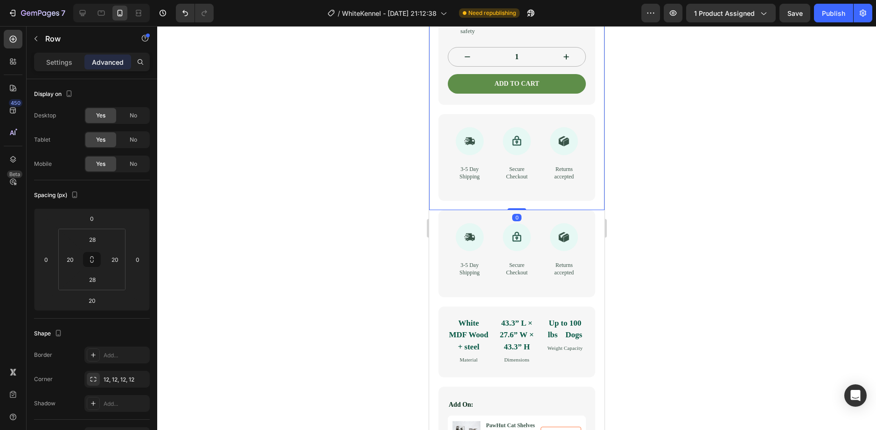
click at [435, 275] on div "Nest & Tail Signature Kennel — Modern White Product Title Icon Icon Icon Icon I…" at bounding box center [516, 258] width 175 height 96
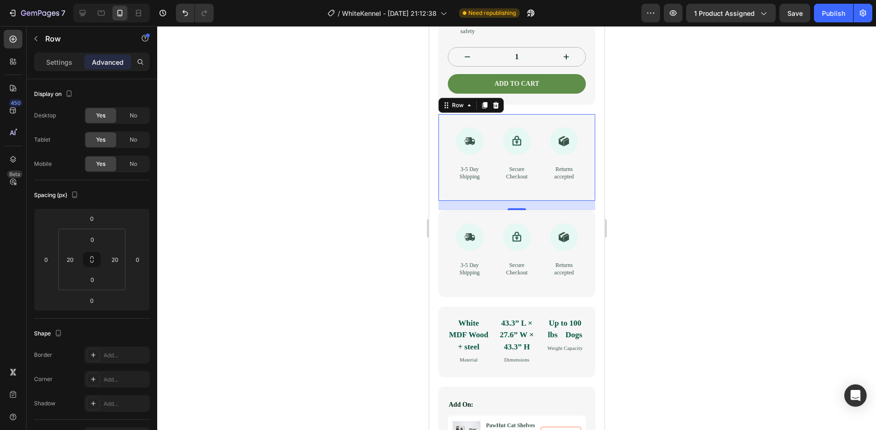
click at [451, 163] on div "Icon 3-5 Day Shipping Text Block Icon Secure Checkout Text Block Icon Returns a…" at bounding box center [516, 157] width 157 height 87
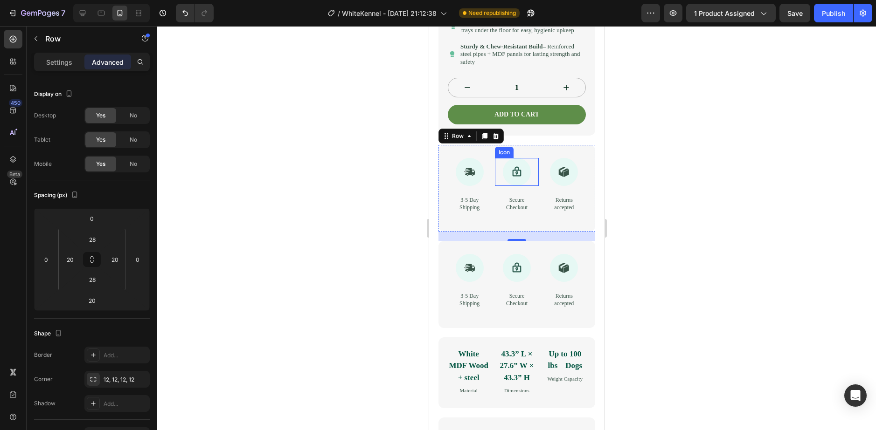
scroll to position [501, 0]
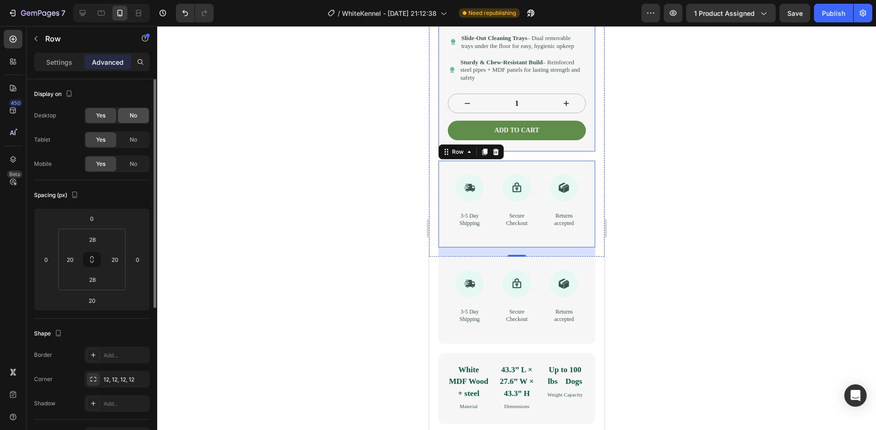
click at [127, 121] on div "No" at bounding box center [133, 115] width 31 height 15
click at [127, 138] on div "No" at bounding box center [133, 139] width 31 height 15
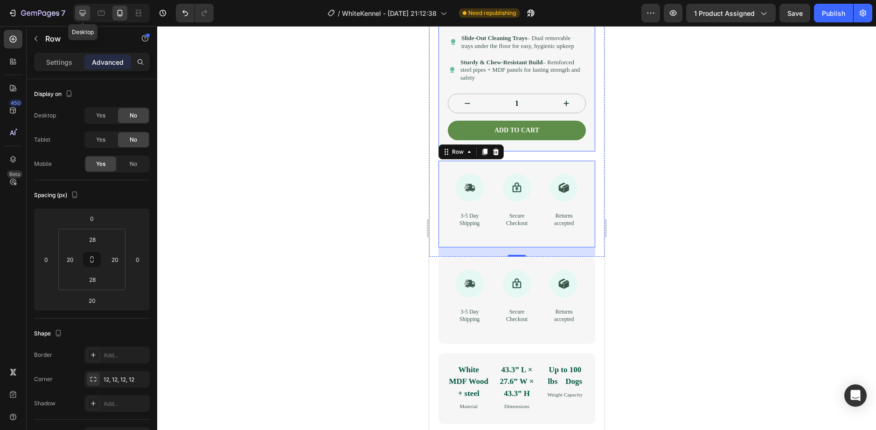
click at [79, 14] on icon at bounding box center [82, 12] width 9 height 9
type input "0"
type input "24"
type input "32"
type input "24"
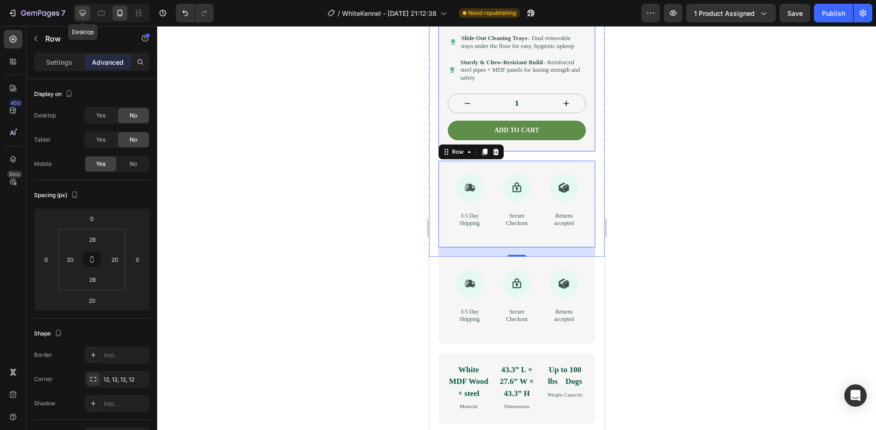
type input "32"
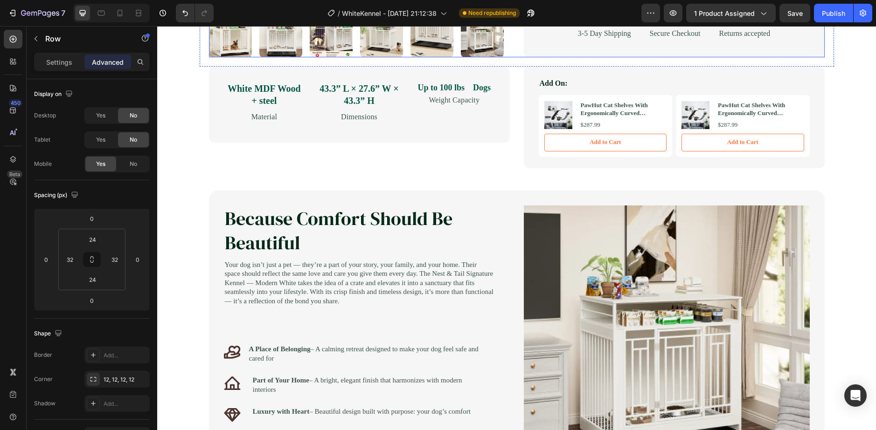
scroll to position [467, 0]
